Goal: Task Accomplishment & Management: Manage account settings

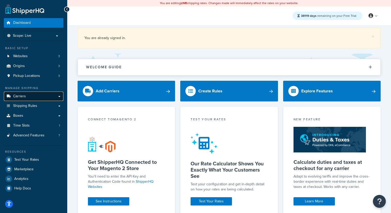
click at [39, 92] on link "Carriers" at bounding box center [33, 96] width 59 height 10
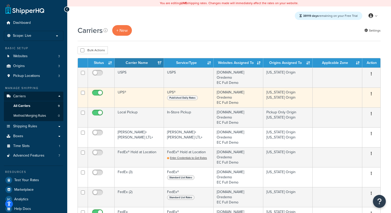
click at [128, 98] on td "UPS®" at bounding box center [138, 97] width 49 height 20
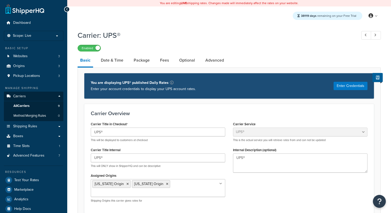
select select "ups"
click at [212, 63] on link "Advanced" at bounding box center [215, 60] width 24 height 12
select select "false"
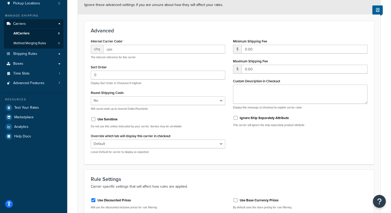
scroll to position [18, 0]
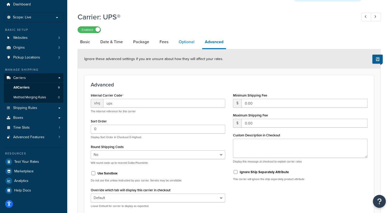
click at [185, 44] on link "Optional" at bounding box center [186, 42] width 21 height 12
select select "business"
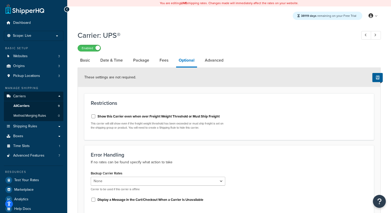
click at [256, 119] on div "Show this Carrier even when over Freight Weight Threshold or Must Ship Freight …" at bounding box center [229, 122] width 284 height 24
click at [115, 65] on link "Date & Time" at bounding box center [112, 60] width 28 height 12
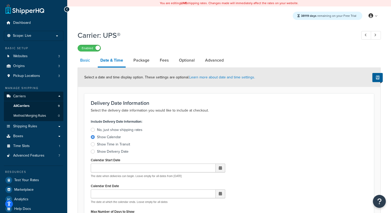
click at [88, 57] on link "Basic" at bounding box center [85, 60] width 15 height 12
select select "ups"
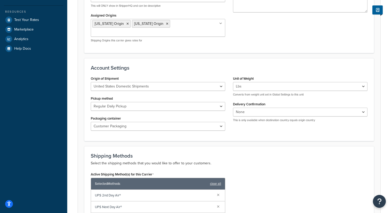
scroll to position [167, 0]
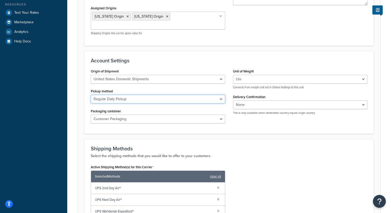
click at [127, 95] on select "Regular Daily Pickup Customer Counter One Time Pickup On Call Air Letter Center…" at bounding box center [158, 99] width 134 height 9
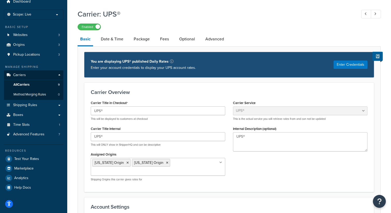
scroll to position [0, 0]
